Goal: Transaction & Acquisition: Book appointment/travel/reservation

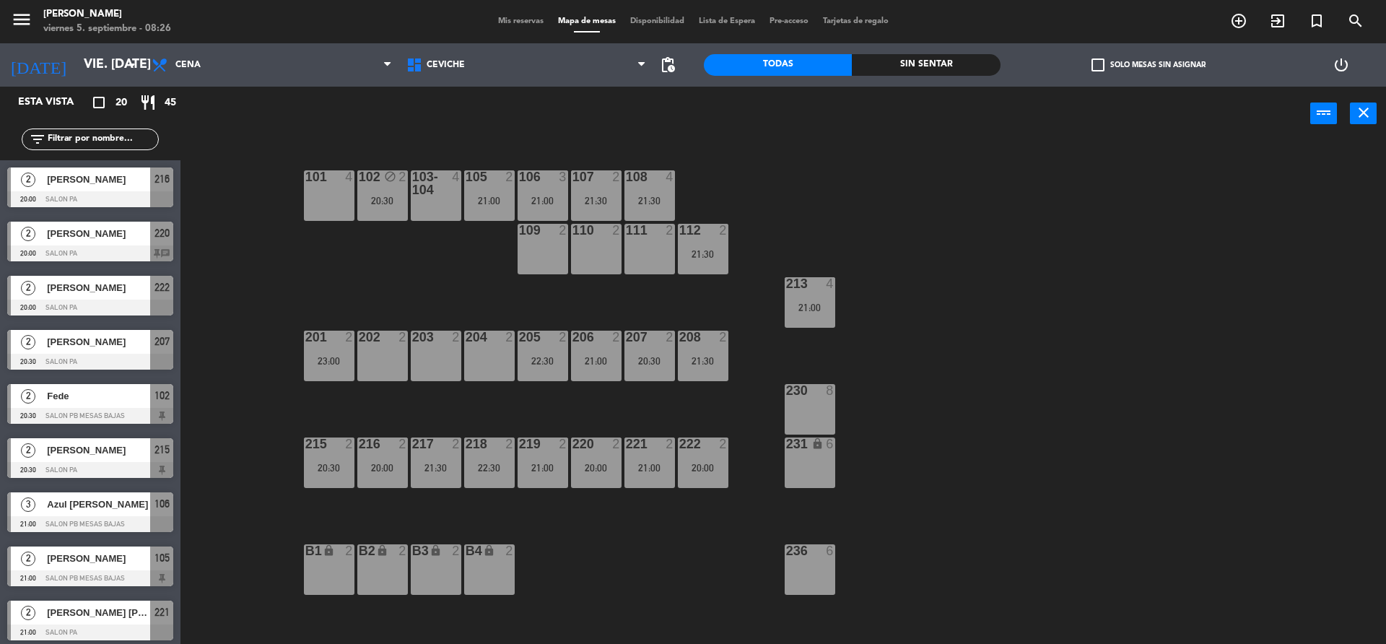
click at [663, 56] on span "pending_actions" at bounding box center [667, 64] width 17 height 17
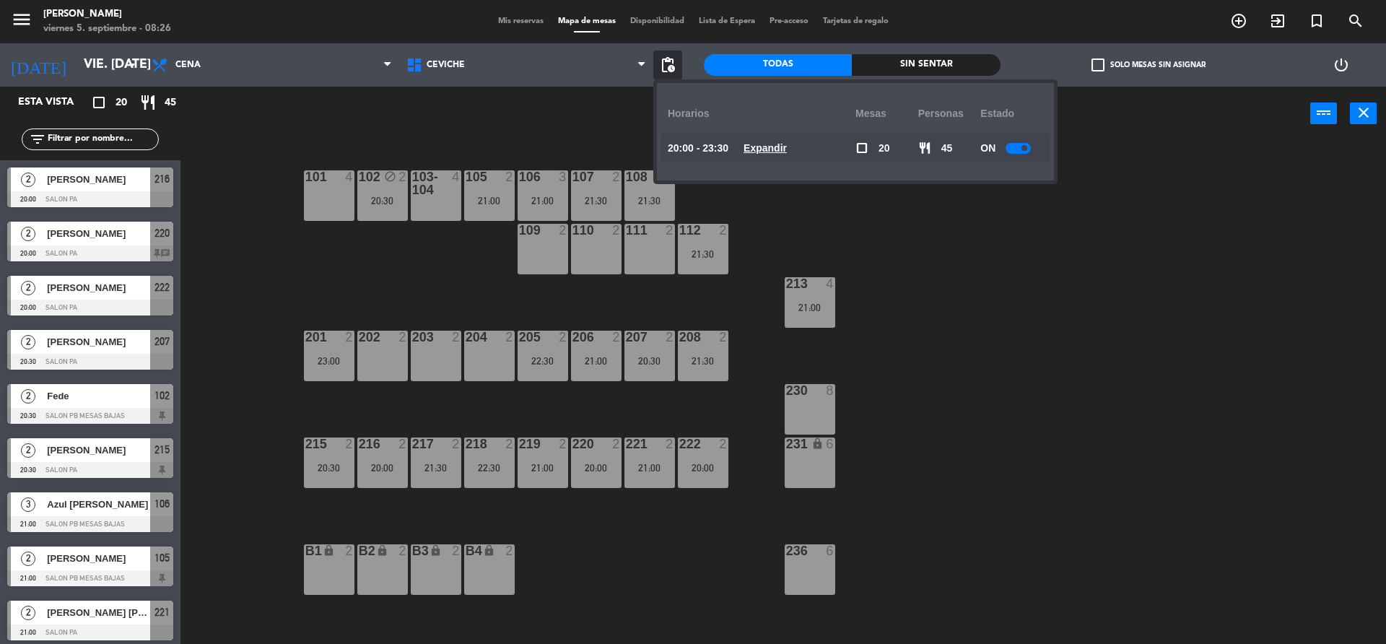
click at [787, 143] on u "Expandir" at bounding box center [764, 148] width 43 height 12
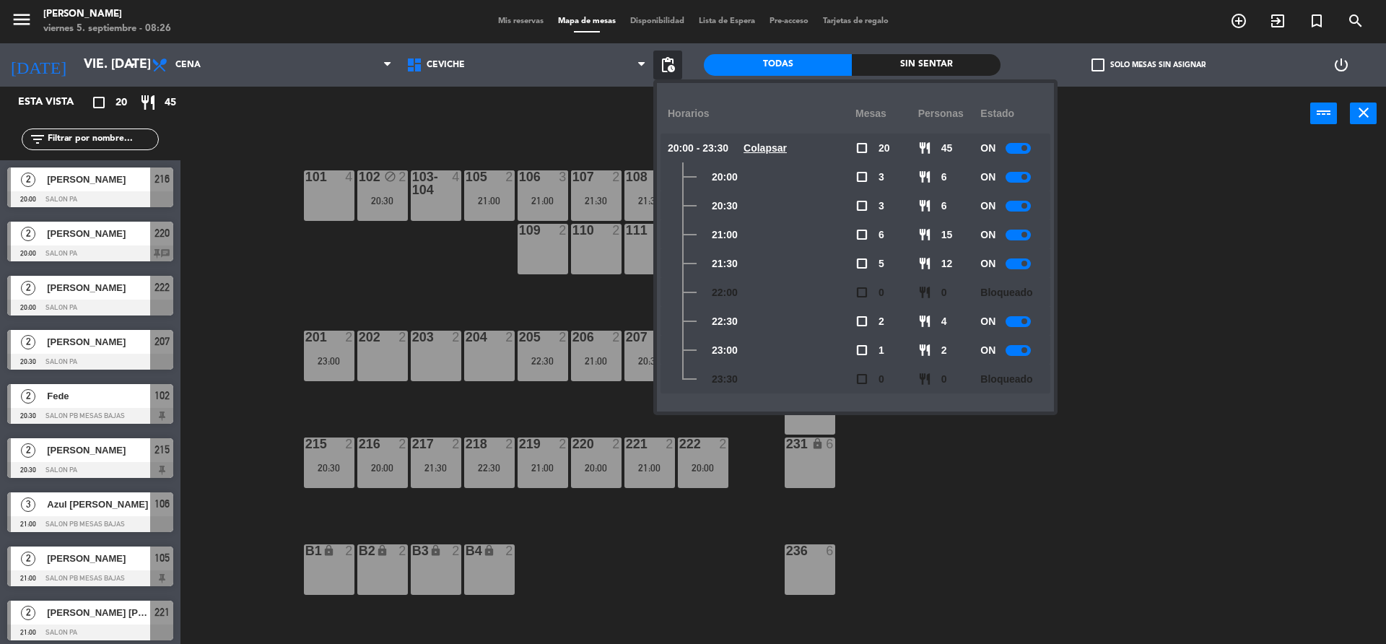
click at [1013, 257] on div "ON" at bounding box center [1011, 263] width 63 height 29
click at [1016, 263] on div at bounding box center [1017, 263] width 25 height 11
click at [524, 138] on div "power_input close" at bounding box center [745, 114] width 1130 height 55
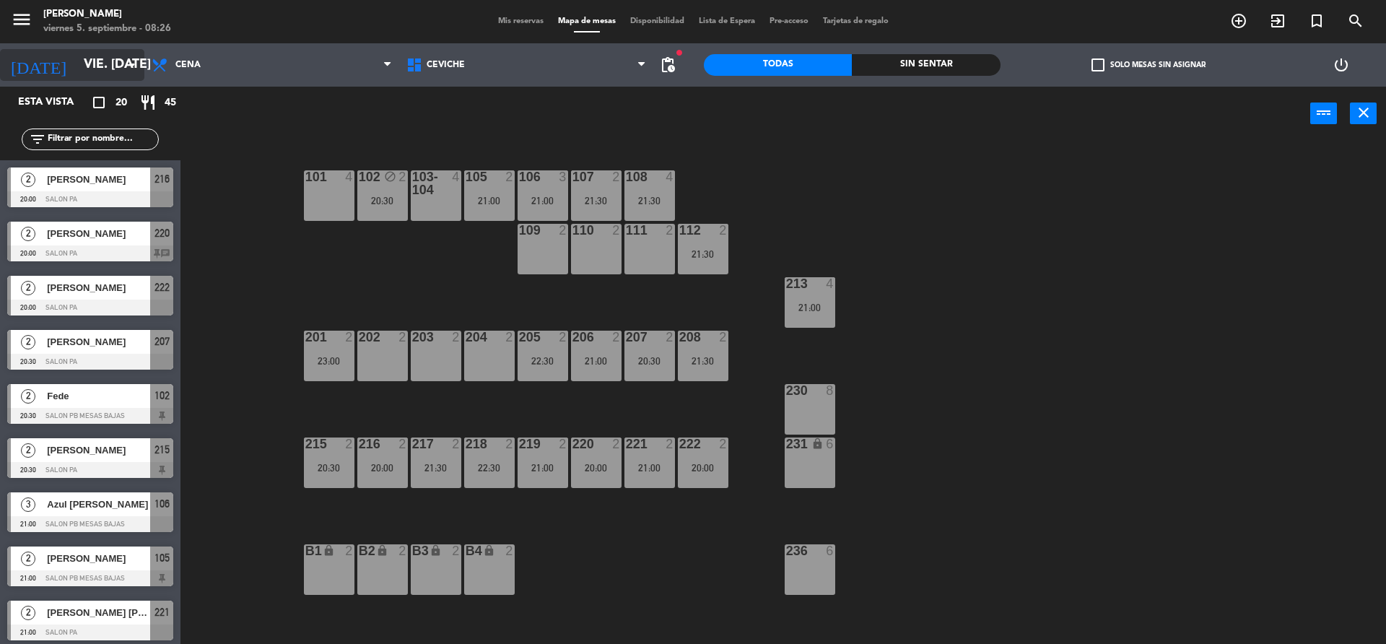
click at [90, 60] on input "vie. [DATE]" at bounding box center [160, 65] width 167 height 29
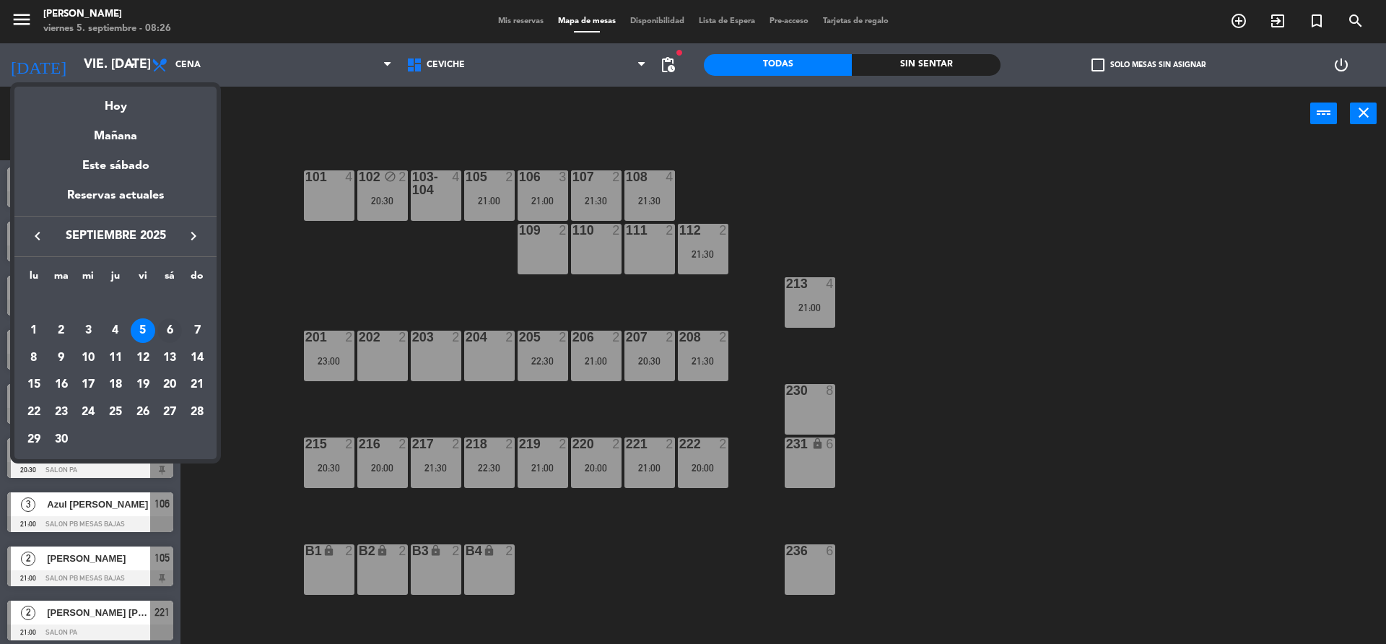
click at [168, 328] on div "6" at bounding box center [169, 330] width 25 height 25
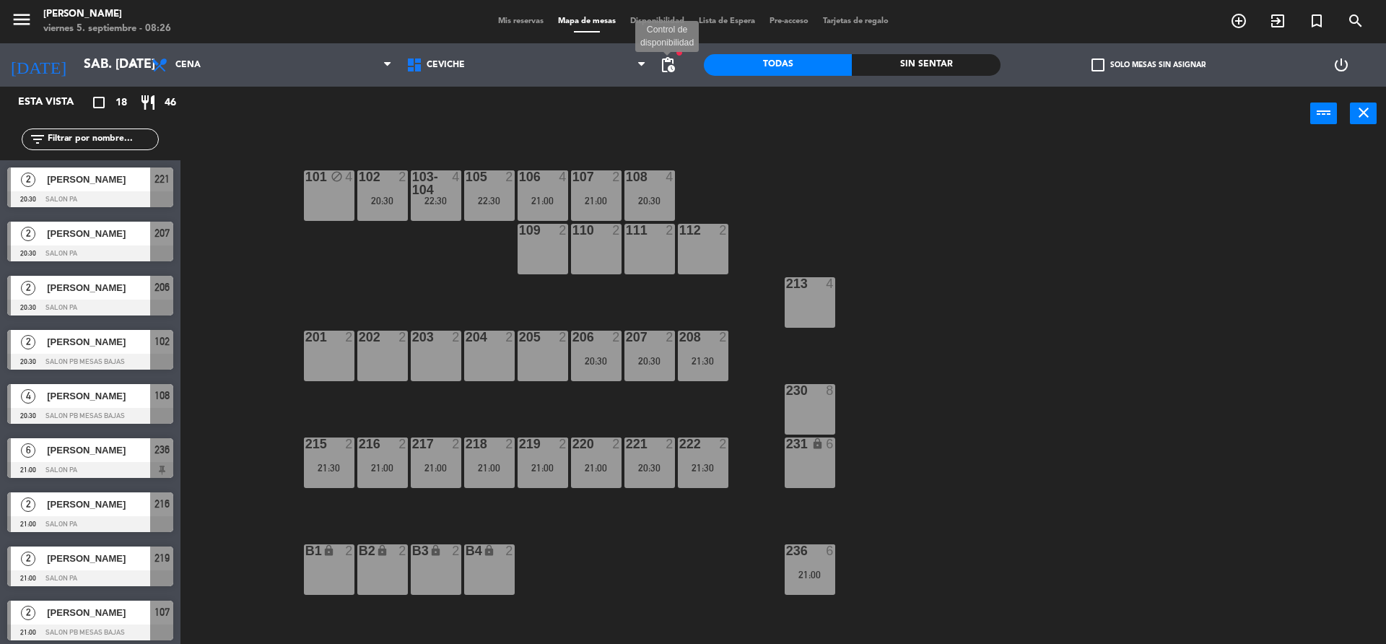
click at [674, 61] on span "pending_actions" at bounding box center [667, 64] width 17 height 17
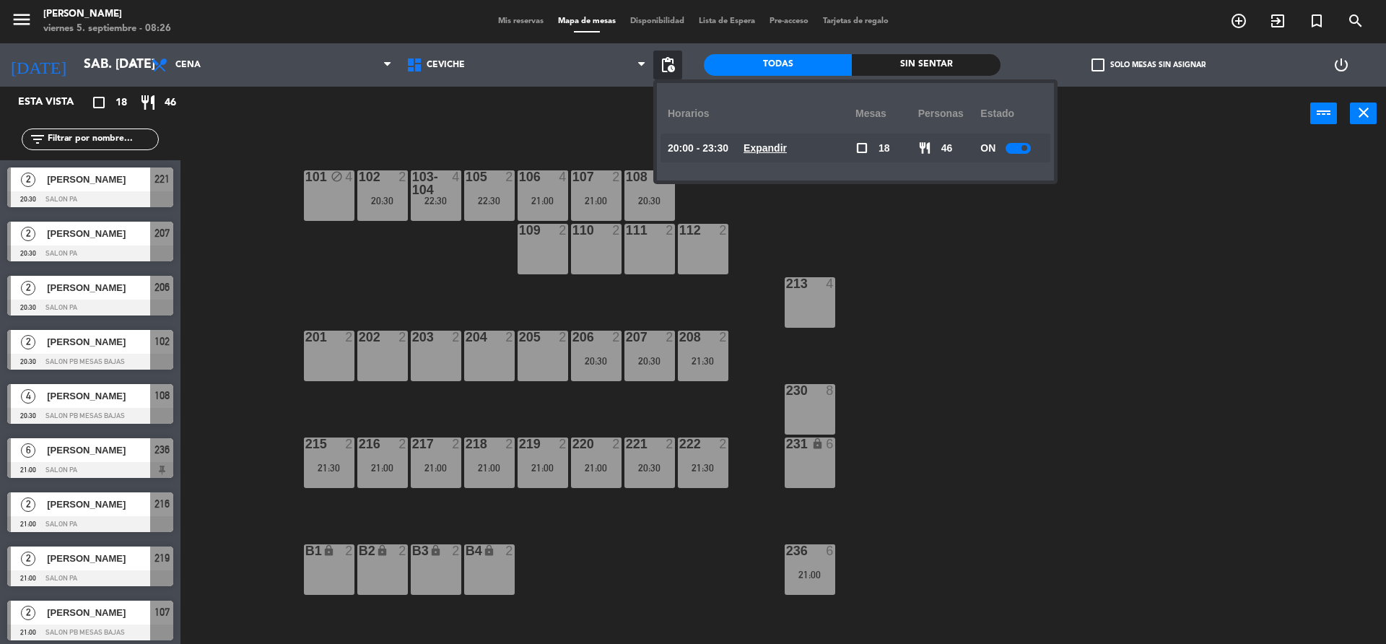
click at [787, 150] on u "Expandir" at bounding box center [764, 148] width 43 height 12
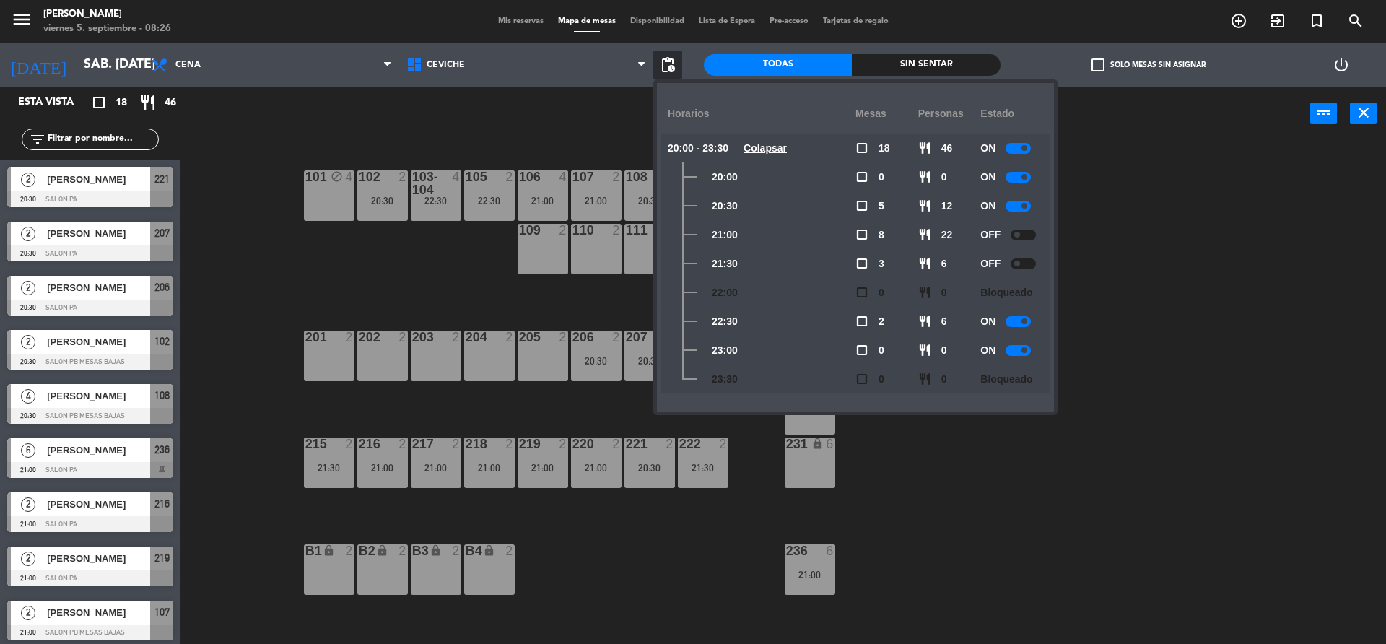
click at [552, 131] on div "power_input close" at bounding box center [745, 114] width 1130 height 55
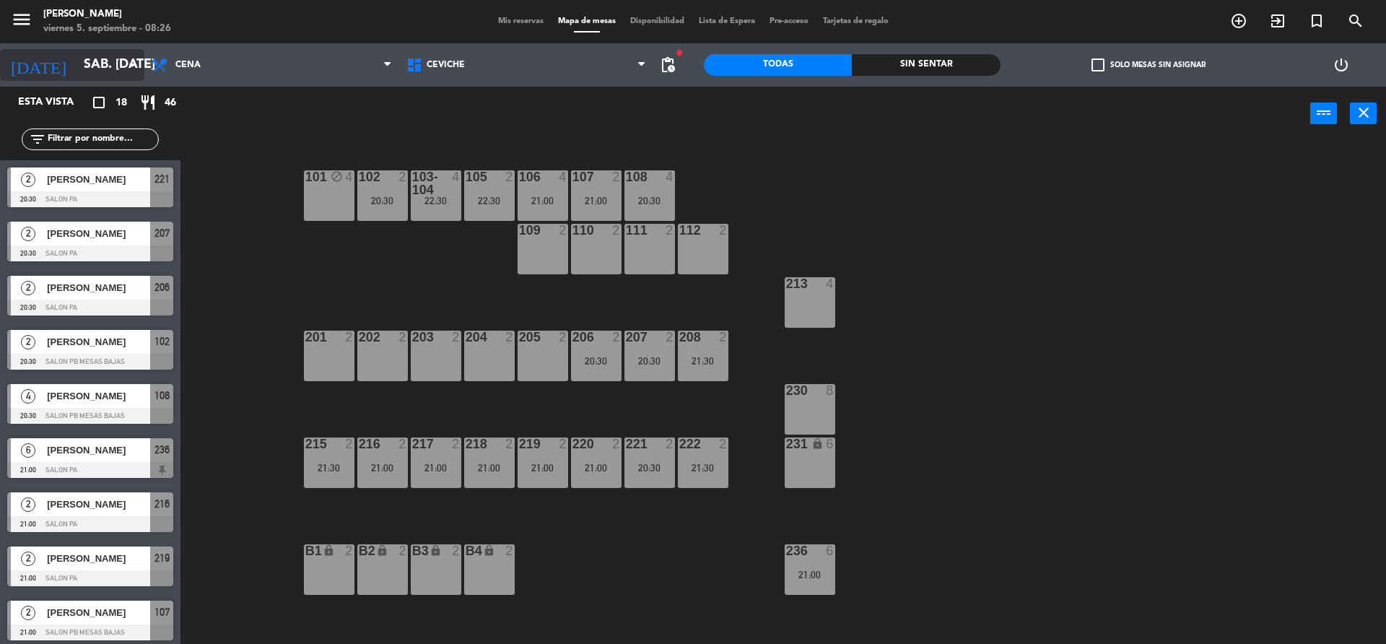
click at [84, 61] on input "sáb. [DATE]" at bounding box center [160, 65] width 167 height 29
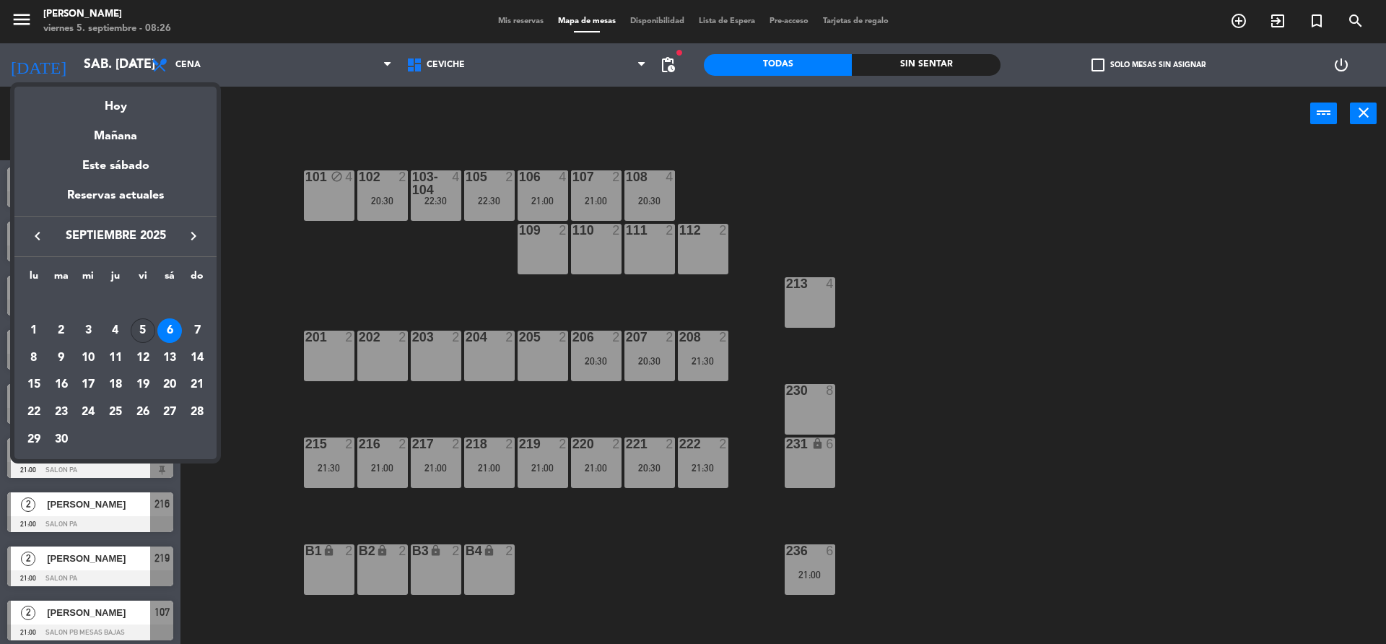
click at [141, 326] on div "5" at bounding box center [143, 330] width 25 height 25
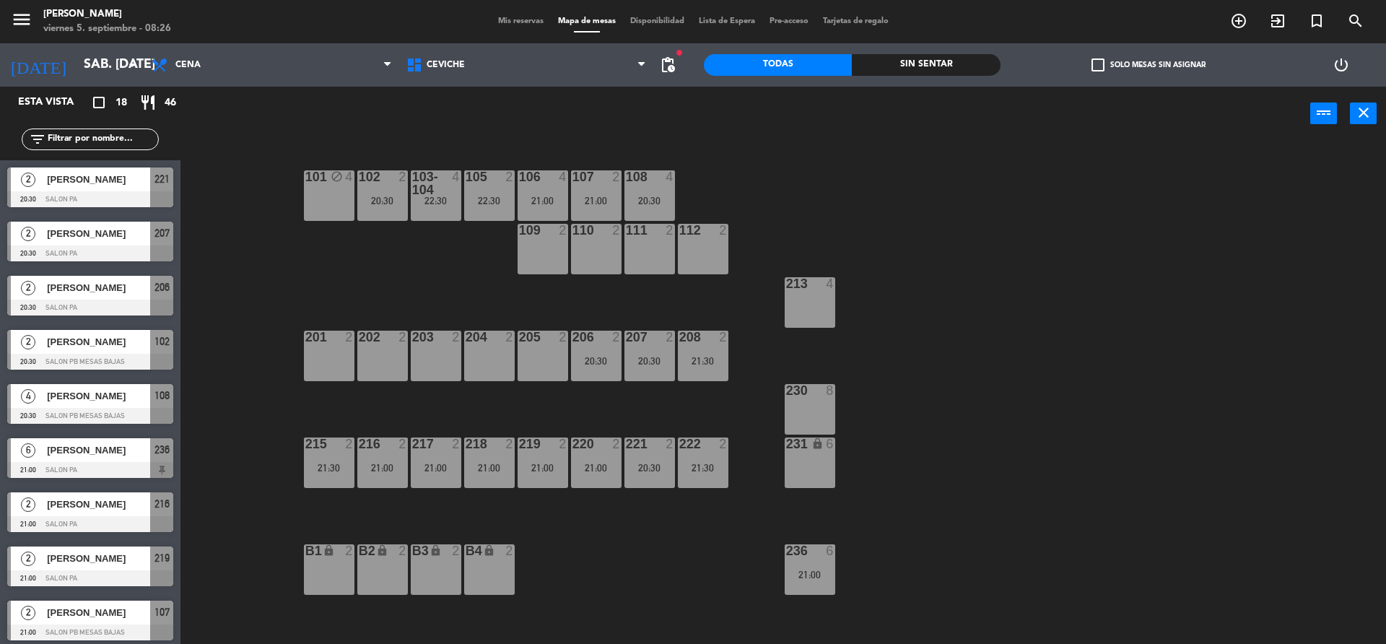
type input "vie. [DATE]"
click at [343, 193] on div "101 4" at bounding box center [329, 195] width 51 height 51
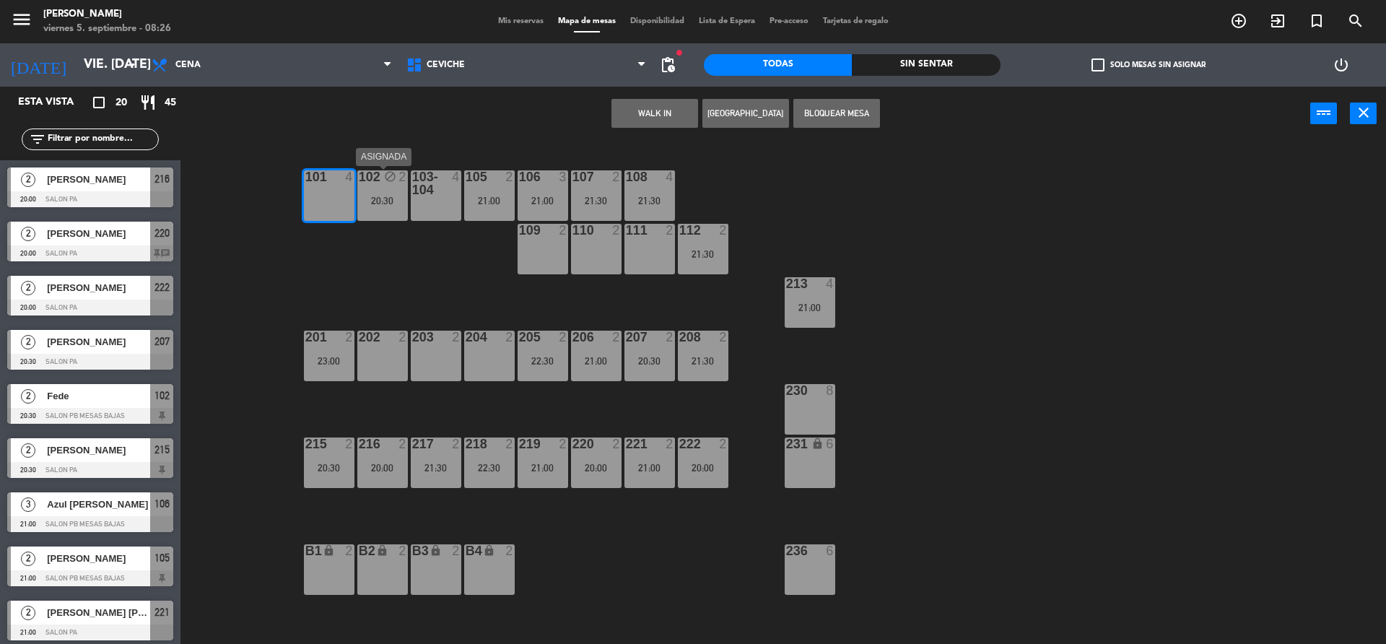
click at [372, 196] on div "20:30" at bounding box center [382, 201] width 51 height 10
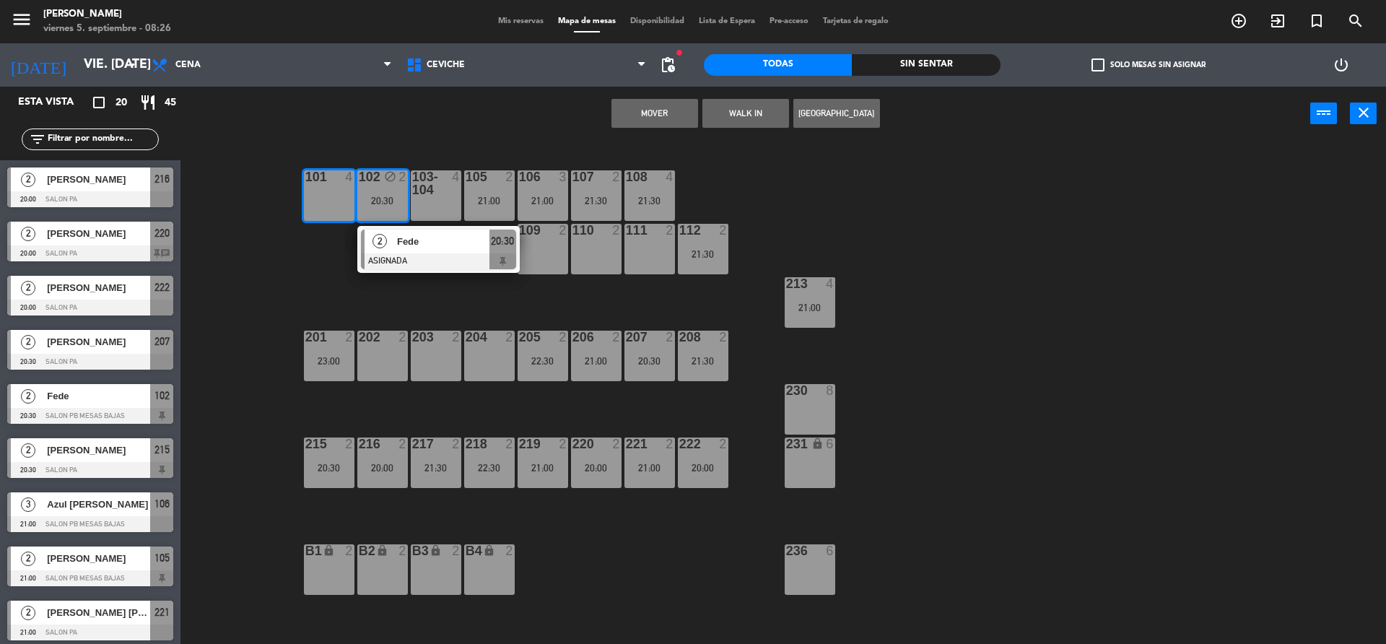
click at [333, 245] on div "101 4 102 block 2 20:30 2 Fede ASIGNADA 20:30 103-104 4 105 2 21:00 106 3 21:00…" at bounding box center [790, 395] width 1192 height 503
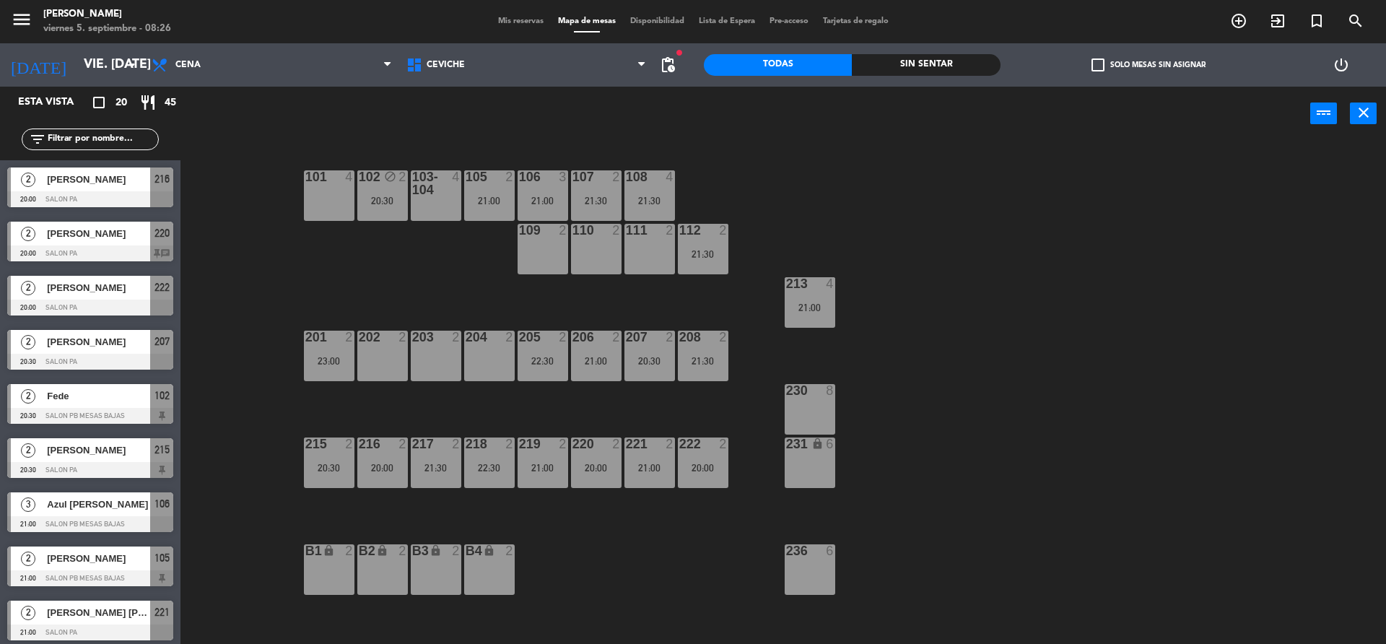
click at [377, 196] on div "20:30" at bounding box center [382, 201] width 51 height 10
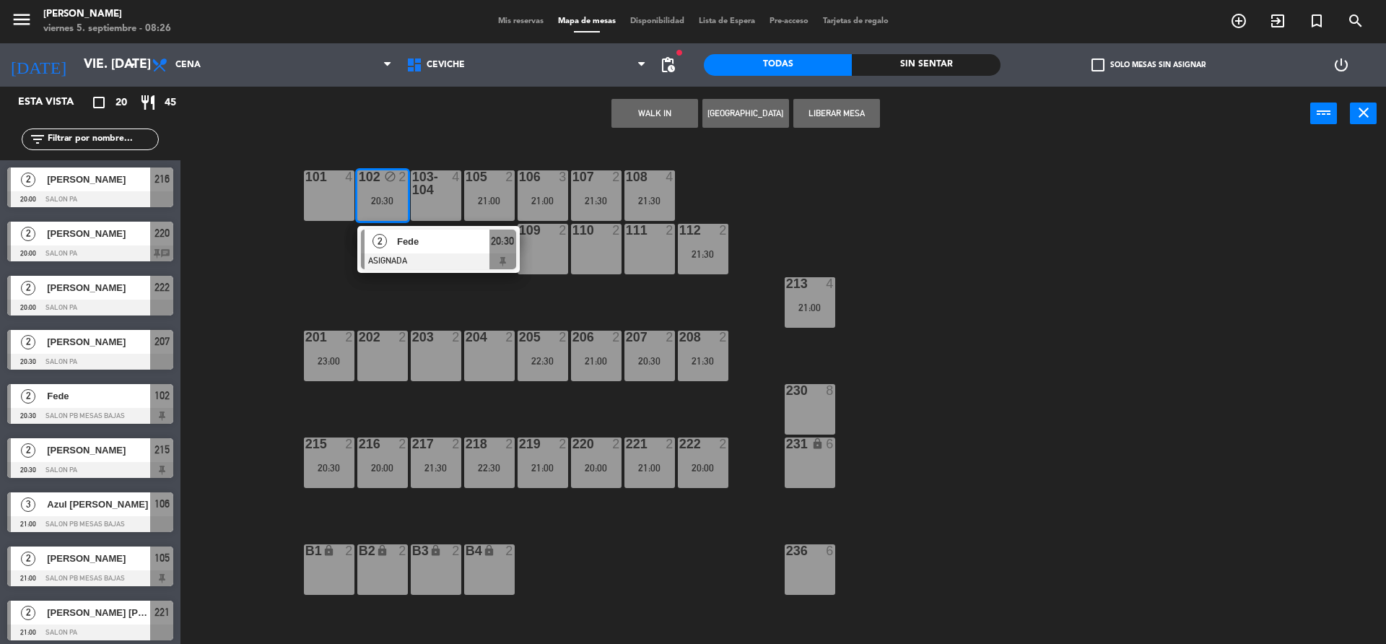
click at [626, 307] on div "101 4 102 block 2 20:30 2 Fede ASIGNADA 20:30 103-104 4 105 2 21:00 106 3 21:00…" at bounding box center [790, 395] width 1192 height 503
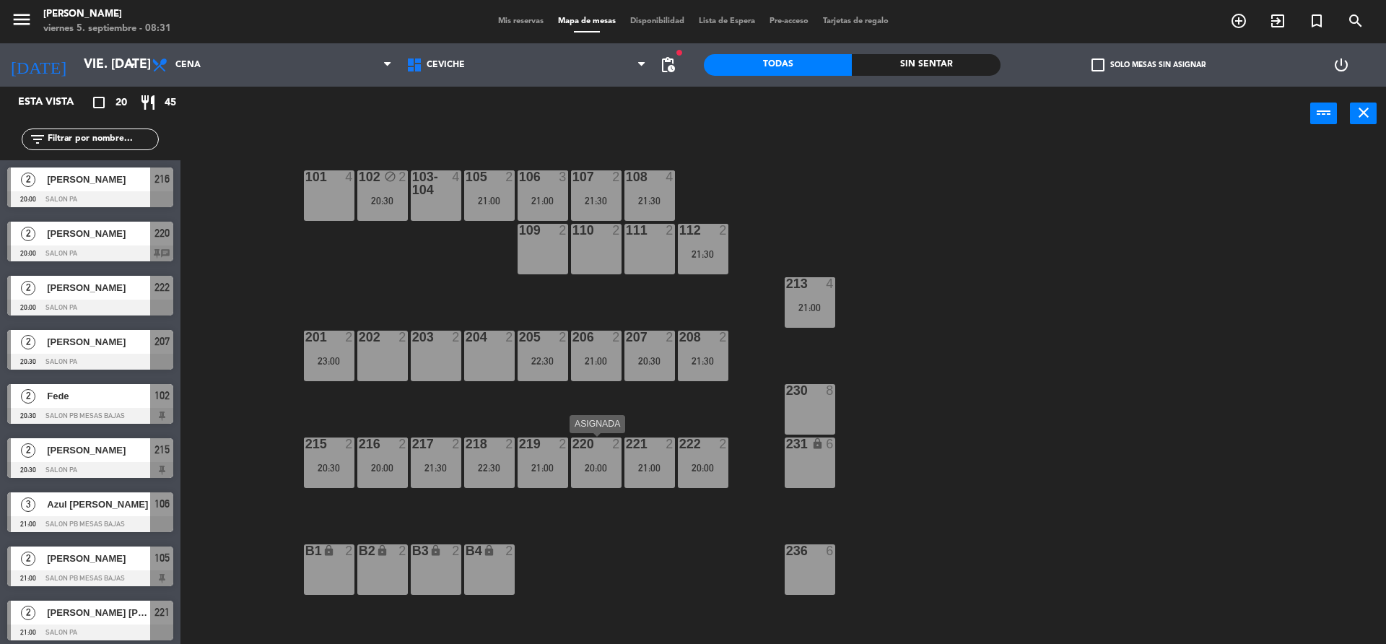
click at [607, 464] on div "20:00" at bounding box center [596, 468] width 51 height 10
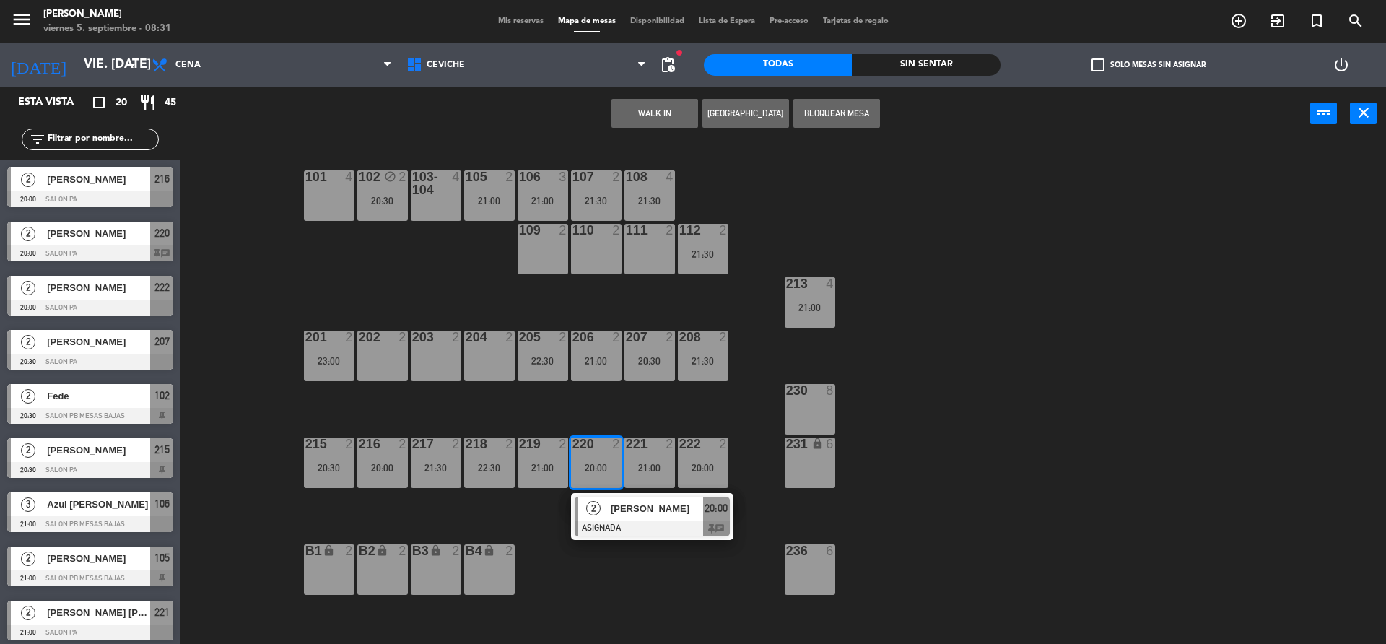
click at [493, 345] on div "204 2" at bounding box center [489, 356] width 51 height 51
click at [486, 380] on div "204 2" at bounding box center [489, 356] width 51 height 51
click at [628, 111] on button "Mover" at bounding box center [609, 113] width 87 height 29
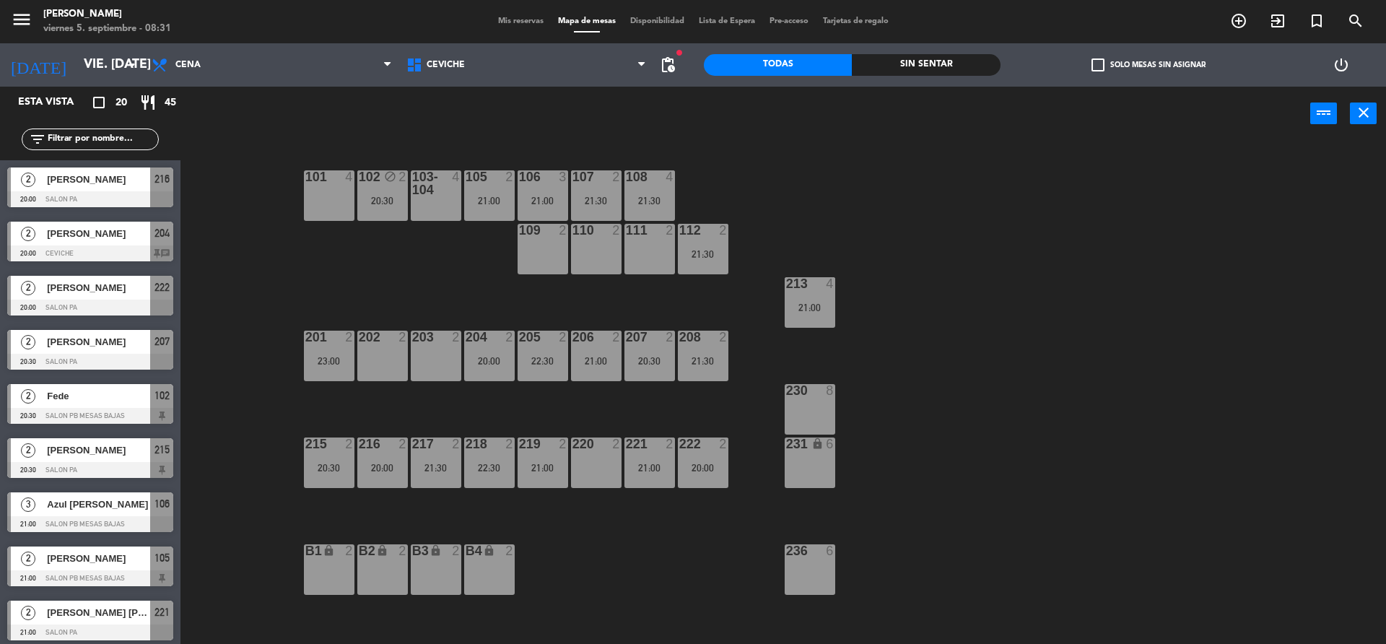
click at [594, 470] on div "220 2" at bounding box center [596, 462] width 51 height 51
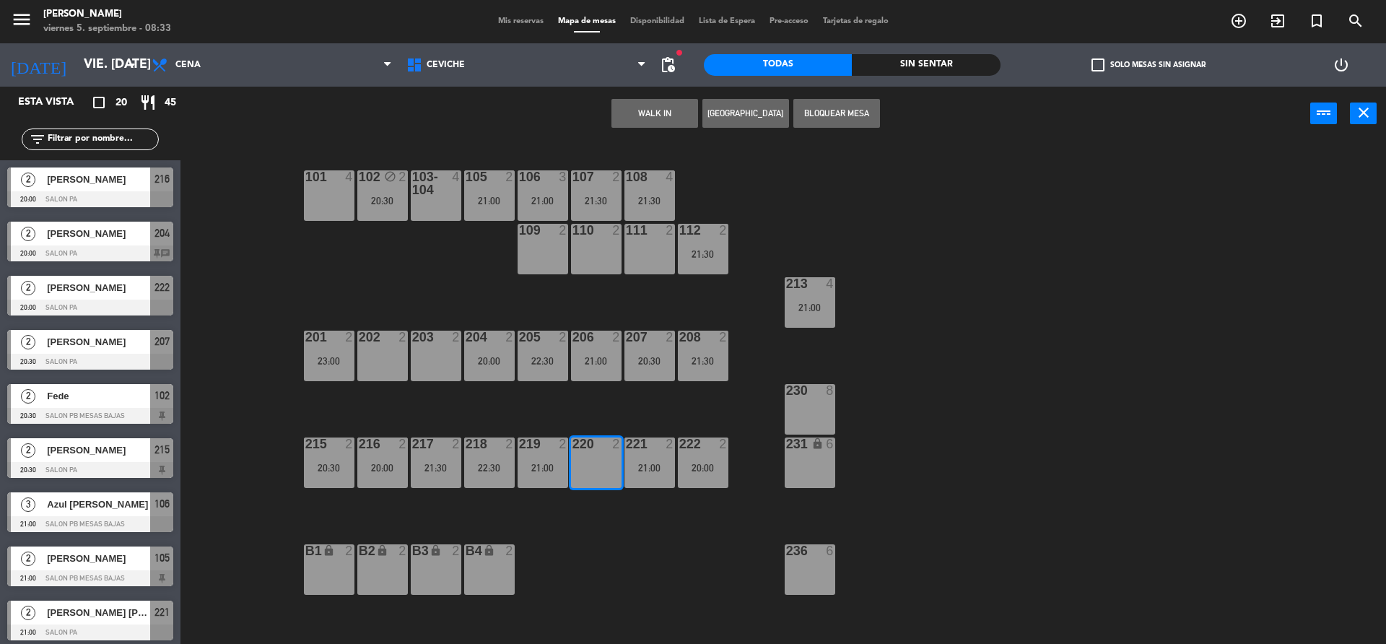
click at [743, 114] on button "[GEOGRAPHIC_DATA]" at bounding box center [745, 113] width 87 height 29
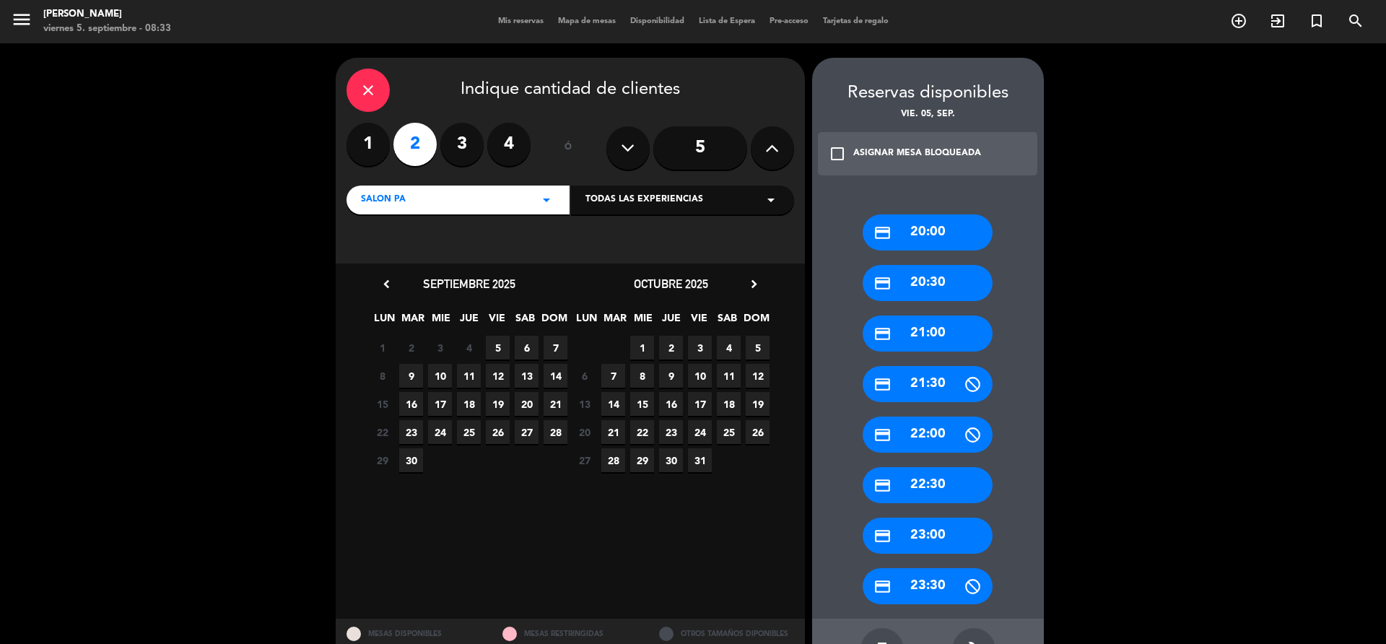
click at [499, 341] on span "5" at bounding box center [498, 348] width 24 height 24
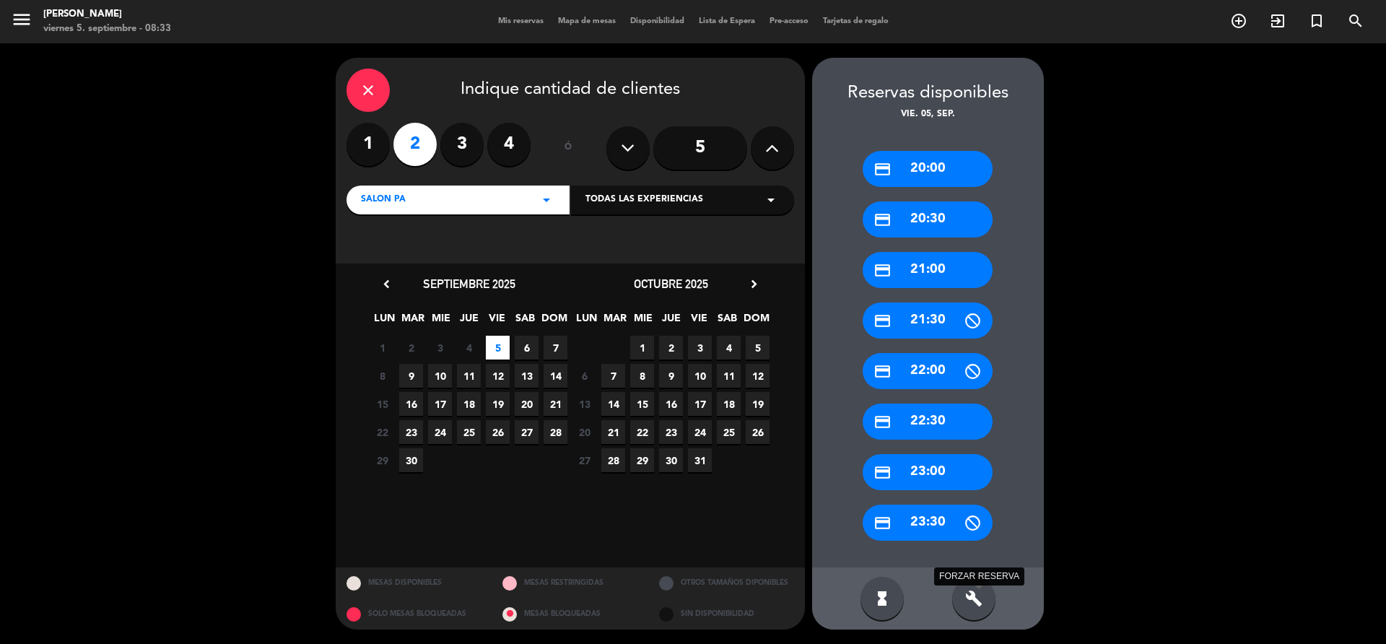
click at [971, 598] on icon "build" at bounding box center [973, 598] width 17 height 17
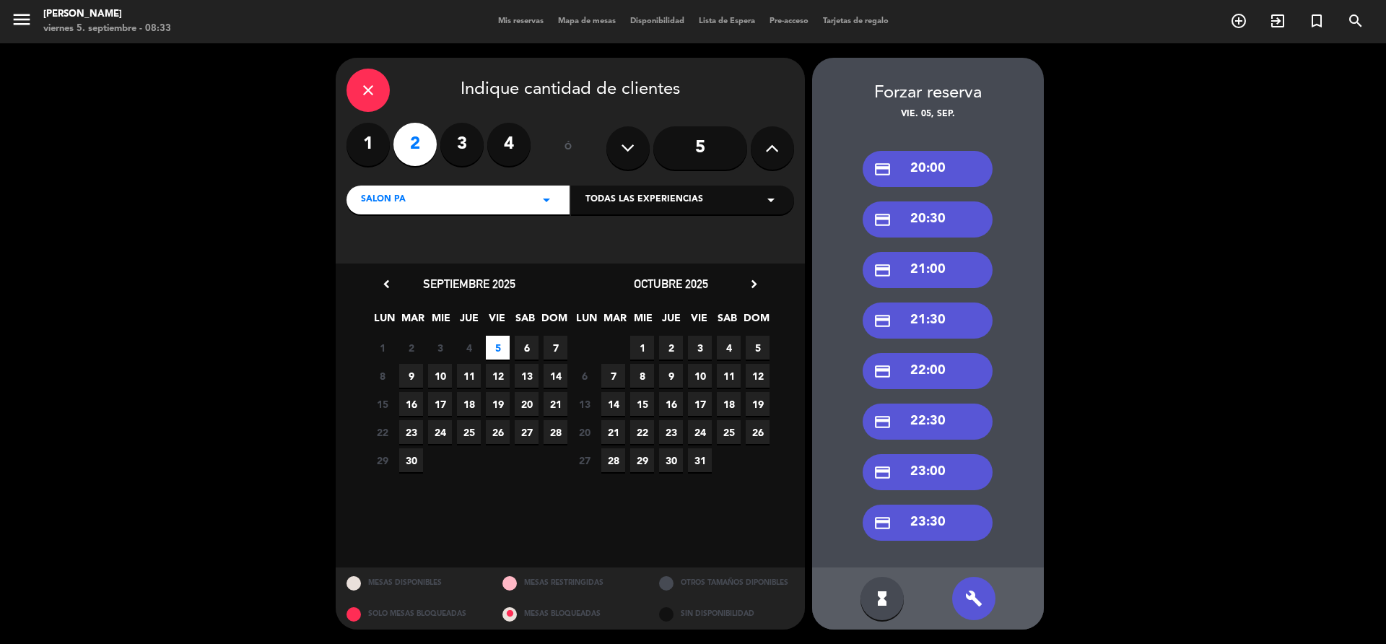
click at [953, 324] on div "credit_card 21:30" at bounding box center [928, 320] width 130 height 36
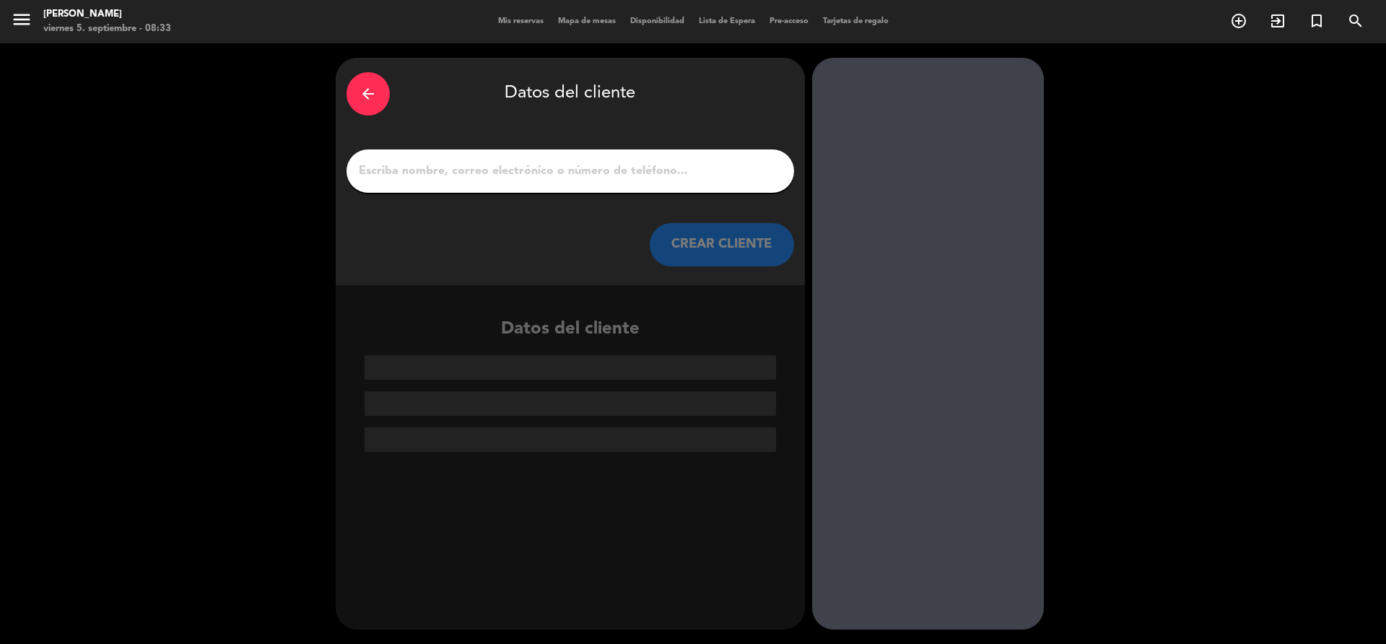
click at [512, 157] on div at bounding box center [570, 170] width 448 height 43
click at [512, 164] on input "1" at bounding box center [570, 171] width 426 height 20
type input ","
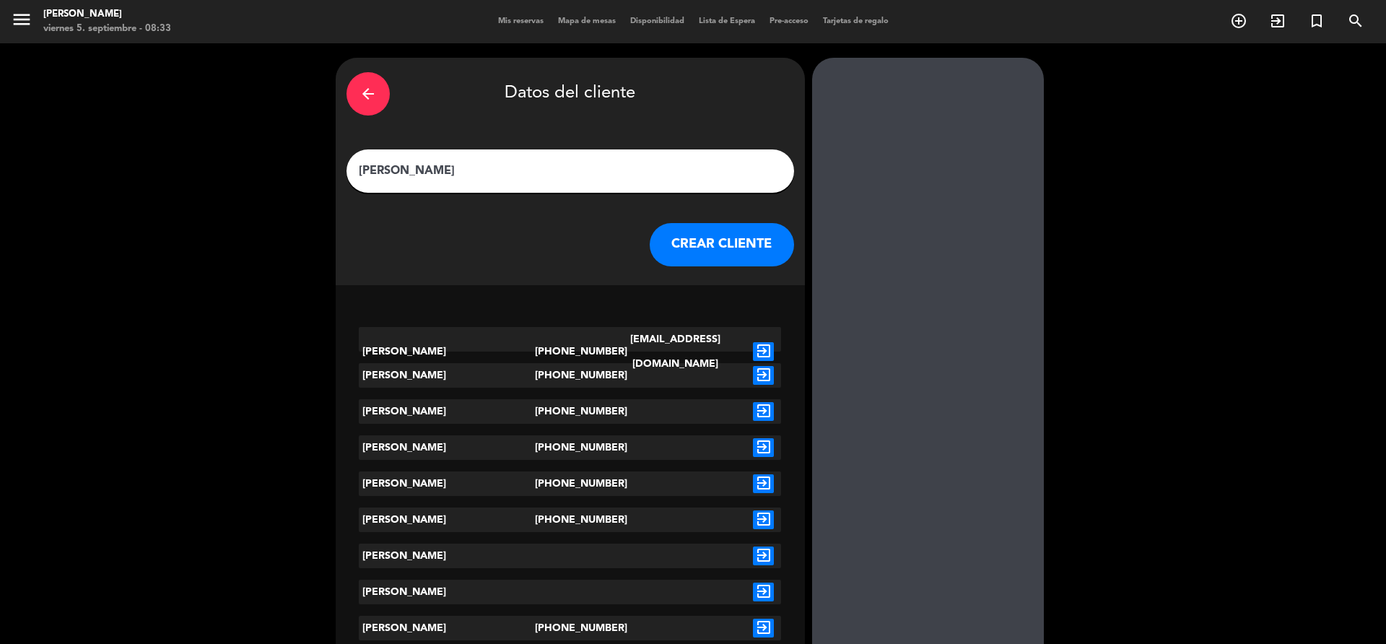
type input "[PERSON_NAME]"
click at [753, 376] on icon "exit_to_app" at bounding box center [763, 375] width 21 height 19
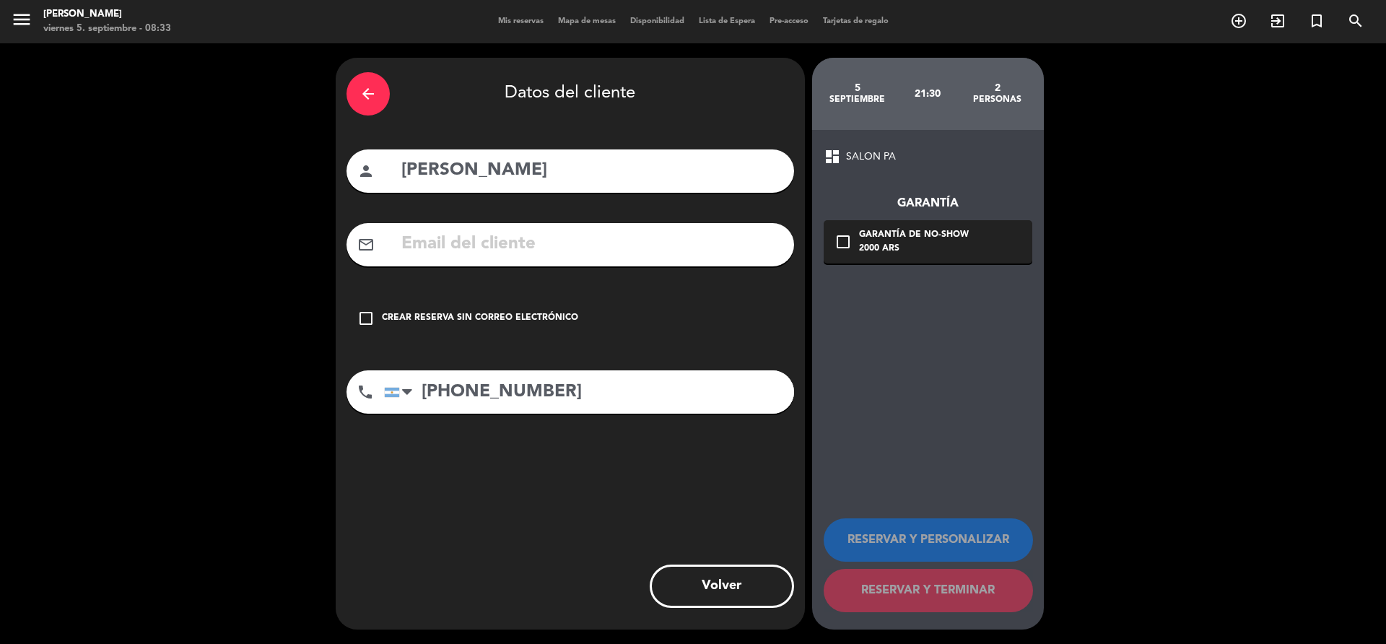
click at [527, 313] on div "Crear reserva sin correo electrónico" at bounding box center [480, 318] width 196 height 14
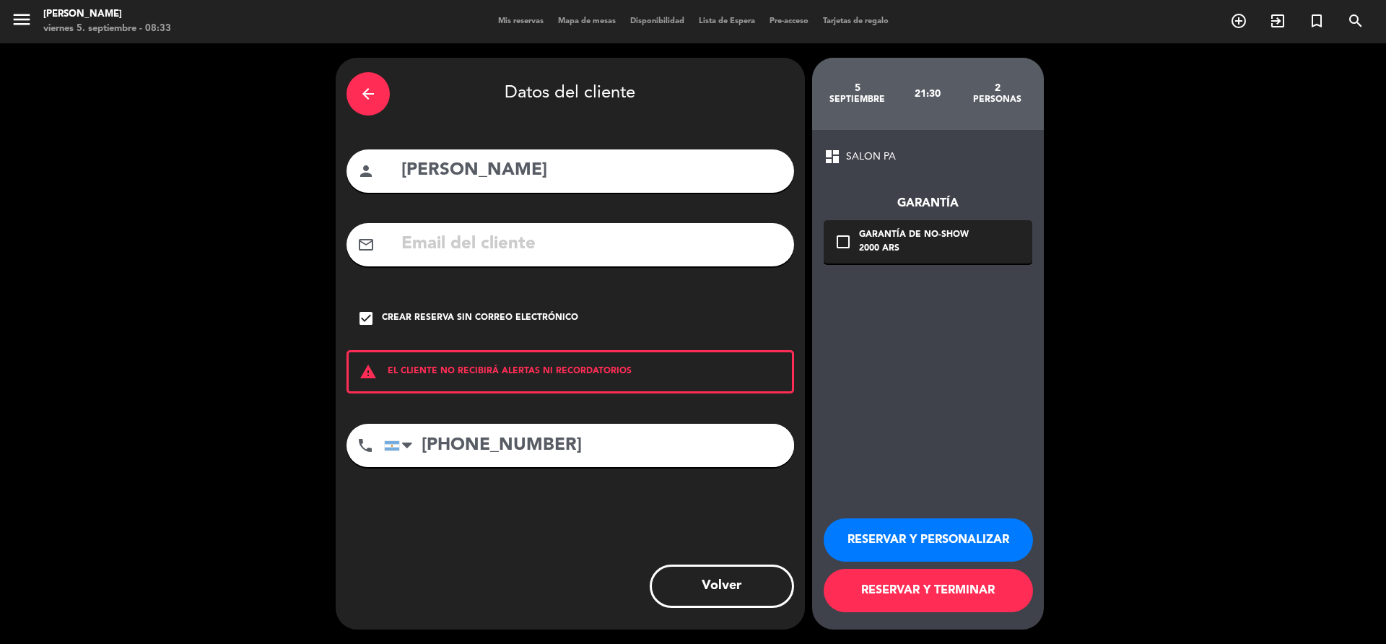
click at [985, 587] on button "RESERVAR Y TERMINAR" at bounding box center [928, 590] width 209 height 43
